Goal: Task Accomplishment & Management: Manage account settings

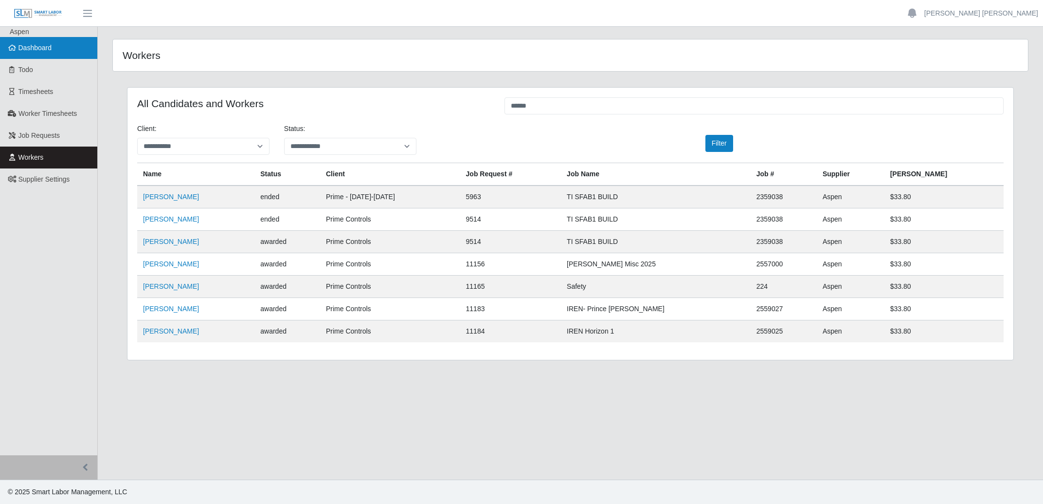
click at [34, 41] on link "Dashboard" at bounding box center [48, 48] width 97 height 22
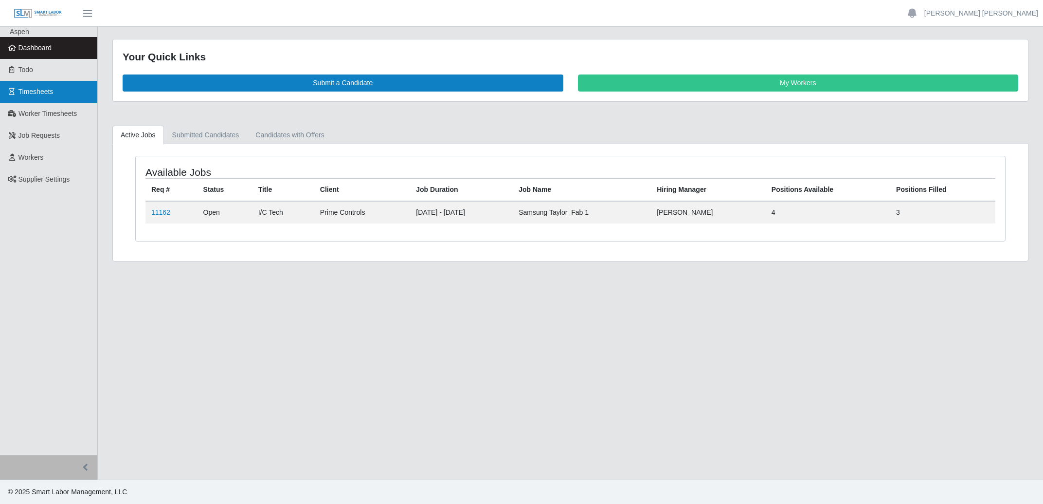
click at [33, 91] on span "Timesheets" at bounding box center [35, 92] width 35 height 8
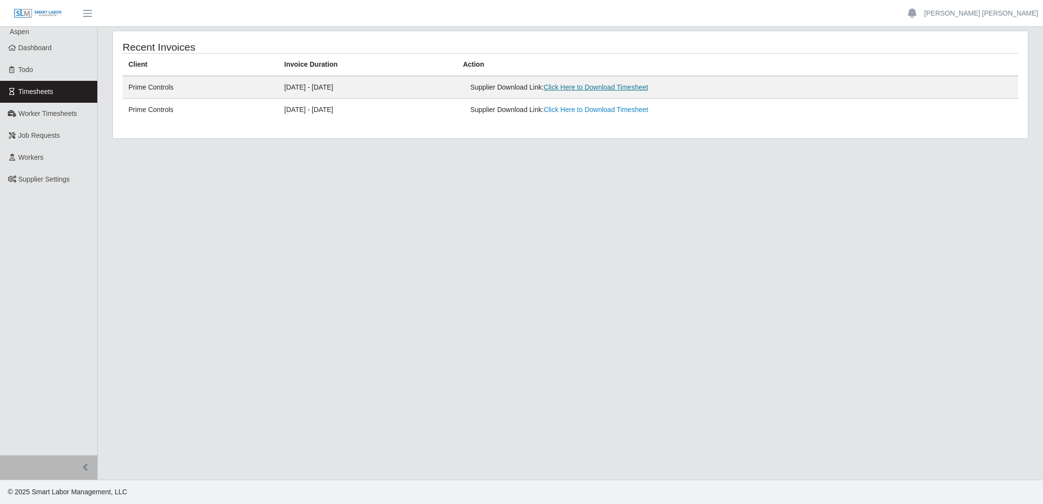
click at [631, 89] on link "Click Here to Download Timesheet" at bounding box center [596, 87] width 105 height 8
click at [597, 279] on main "Recent Invoices Client Invoice Duration Action Prime Controls [DATE] - [DATE] S…" at bounding box center [571, 253] width 946 height 453
click at [15, 50] on icon at bounding box center [12, 47] width 9 height 7
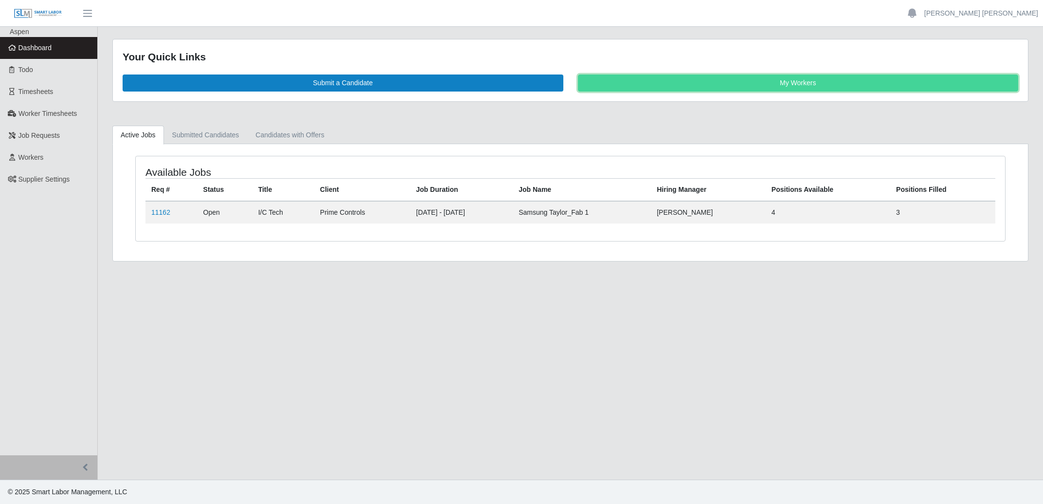
click at [782, 79] on link "My Workers" at bounding box center [798, 82] width 441 height 17
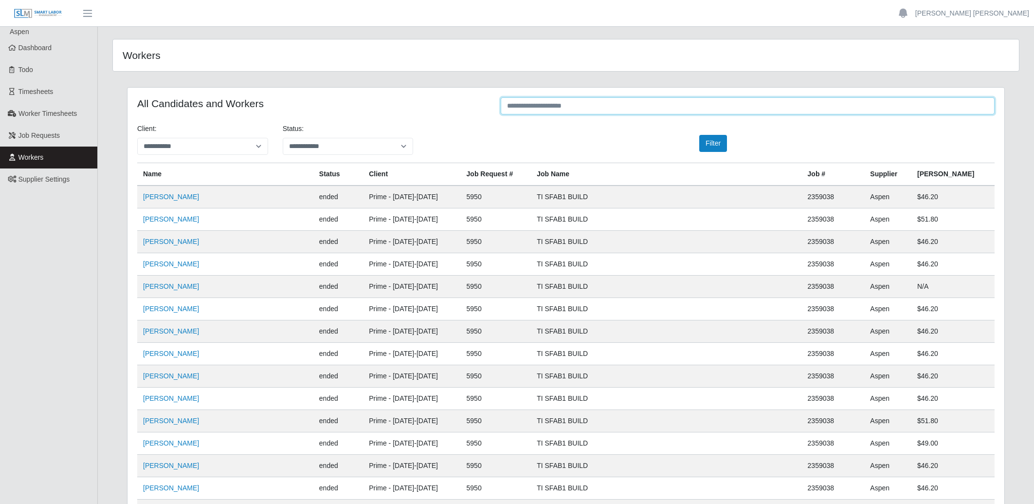
click at [601, 106] on input "text" at bounding box center [748, 105] width 494 height 17
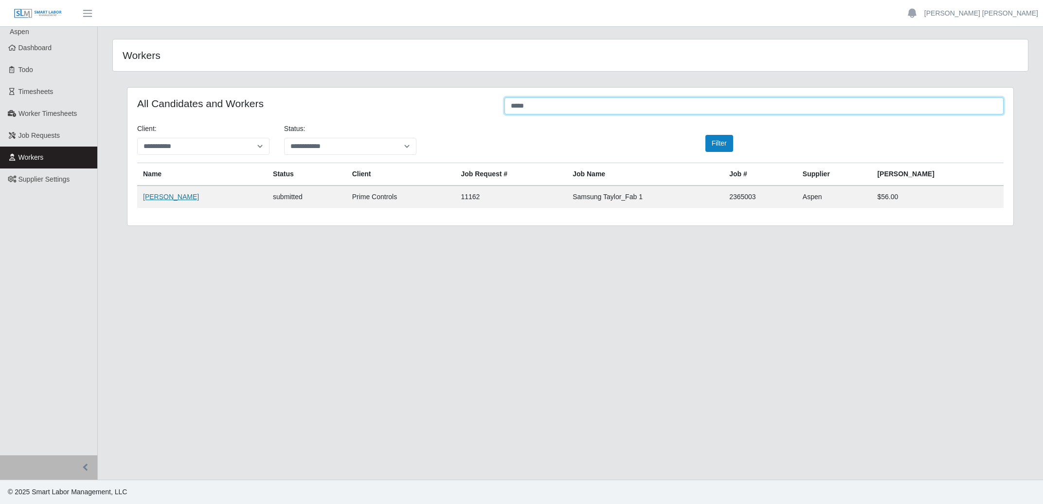
type input "*****"
click at [158, 200] on link "[PERSON_NAME]" at bounding box center [171, 197] width 56 height 8
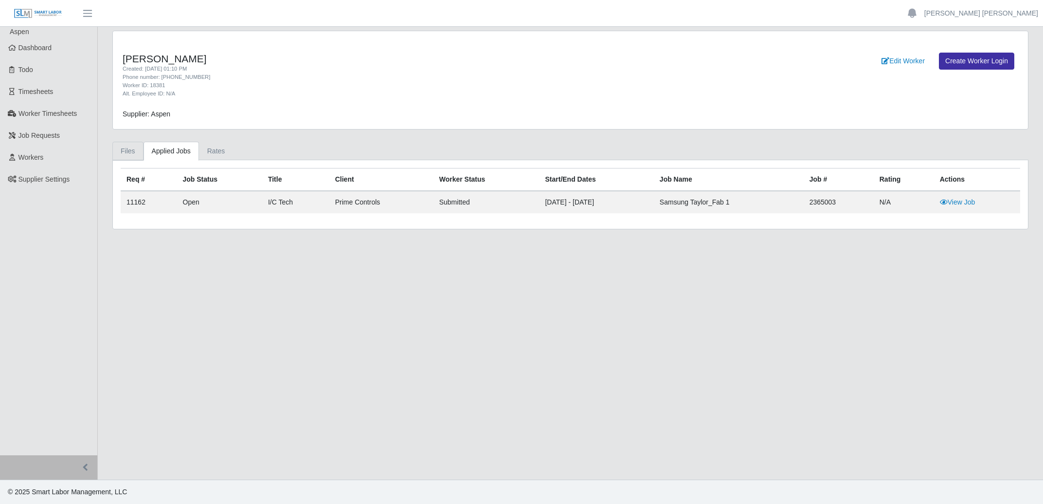
drag, startPoint x: 130, startPoint y: 144, endPoint x: 183, endPoint y: 162, distance: 56.0
click at [129, 143] on link "Files" at bounding box center [127, 151] width 31 height 19
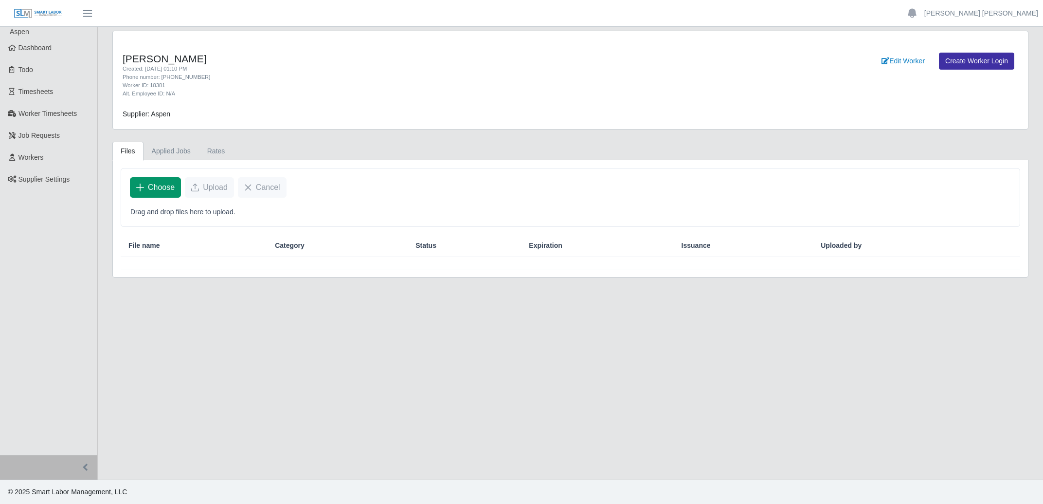
click at [155, 182] on button "Choose" at bounding box center [155, 187] width 51 height 20
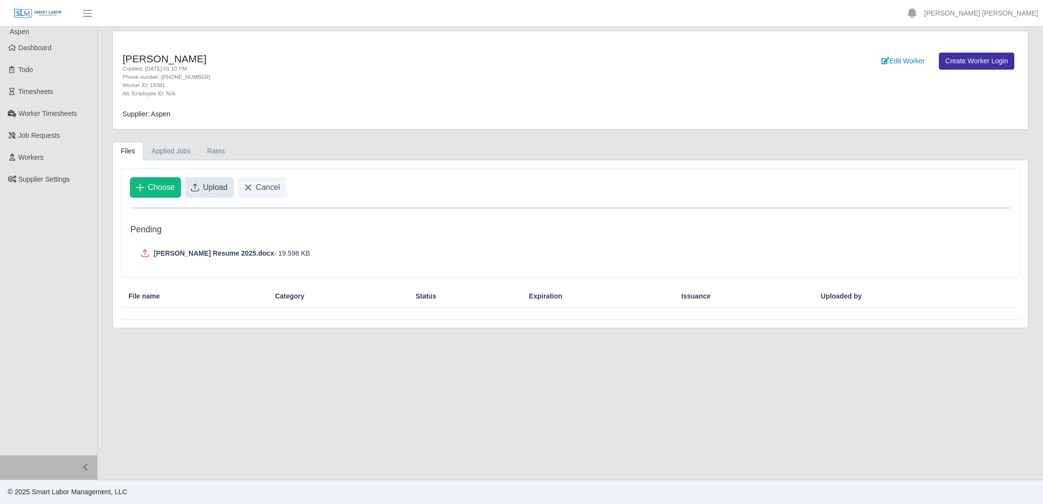
click at [208, 191] on span "Upload" at bounding box center [215, 188] width 25 height 12
